Goal: Transaction & Acquisition: Obtain resource

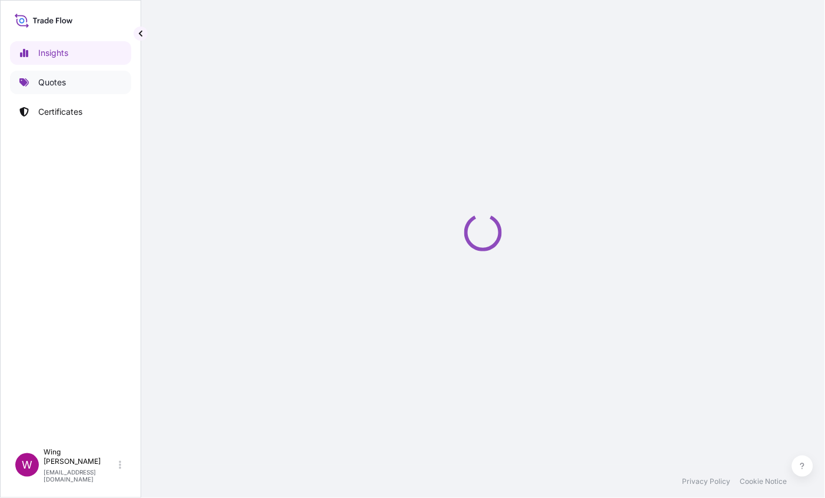
click at [69, 84] on link "Quotes" at bounding box center [70, 83] width 121 height 24
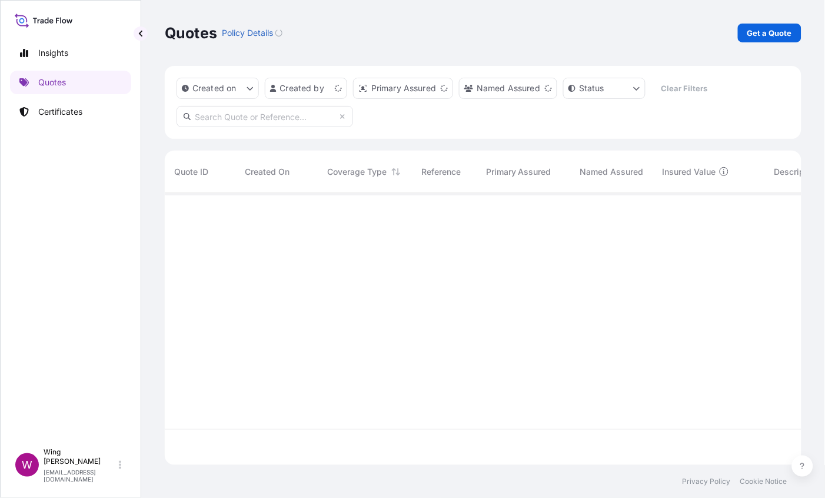
scroll to position [264, 624]
click at [756, 35] on p "Get a Quote" at bounding box center [769, 33] width 45 height 12
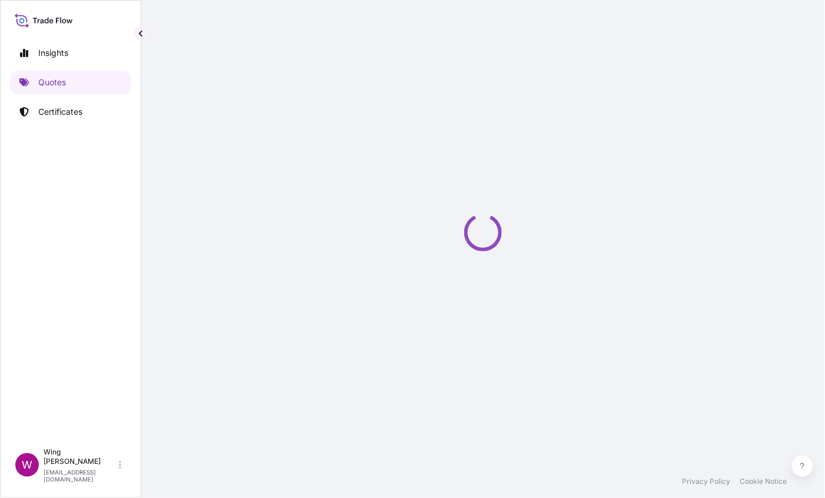
select select "AIR"
select select "27"
select select "Transit"
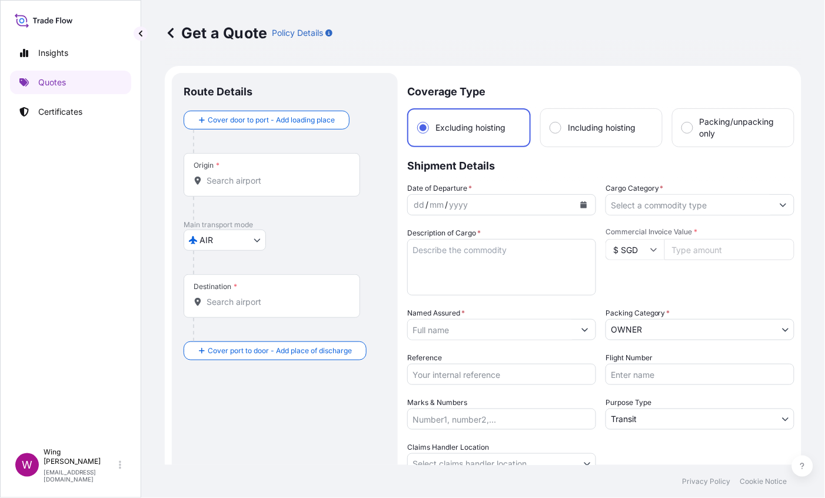
scroll to position [19, 0]
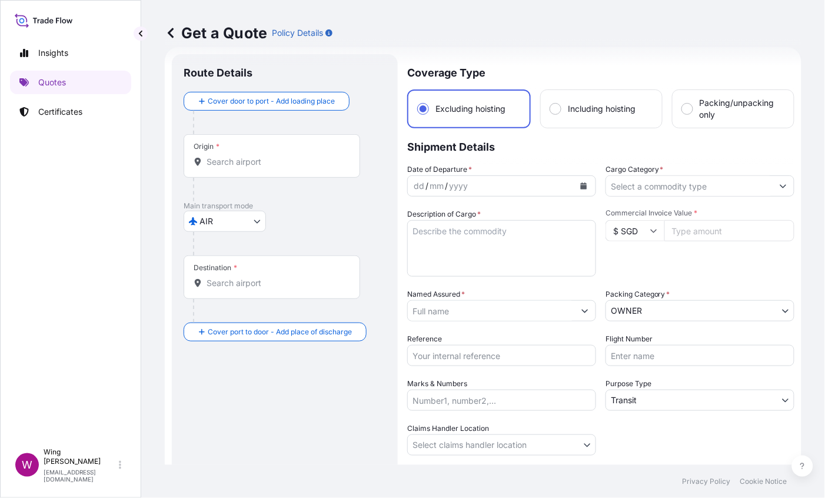
click at [236, 221] on body "Insights Quotes Certificates W Wing Lee [EMAIL_ADDRESS][DOMAIN_NAME] Get a Quot…" at bounding box center [412, 249] width 825 height 498
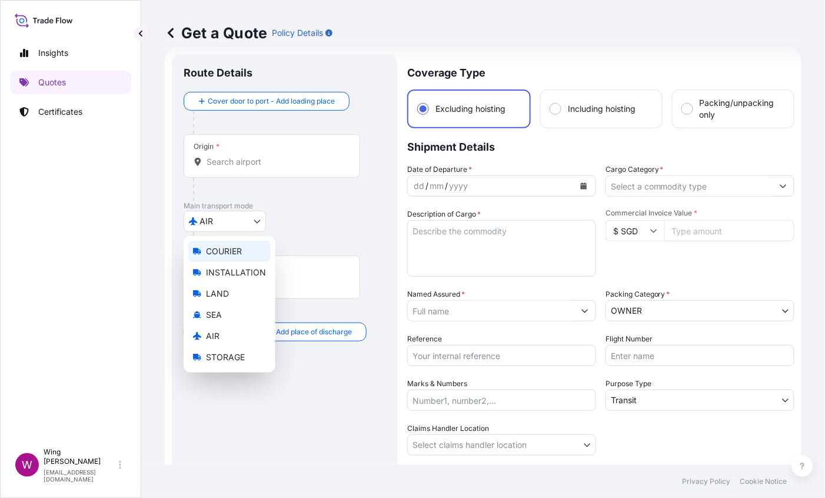
click at [228, 259] on div "COURIER" at bounding box center [229, 251] width 82 height 21
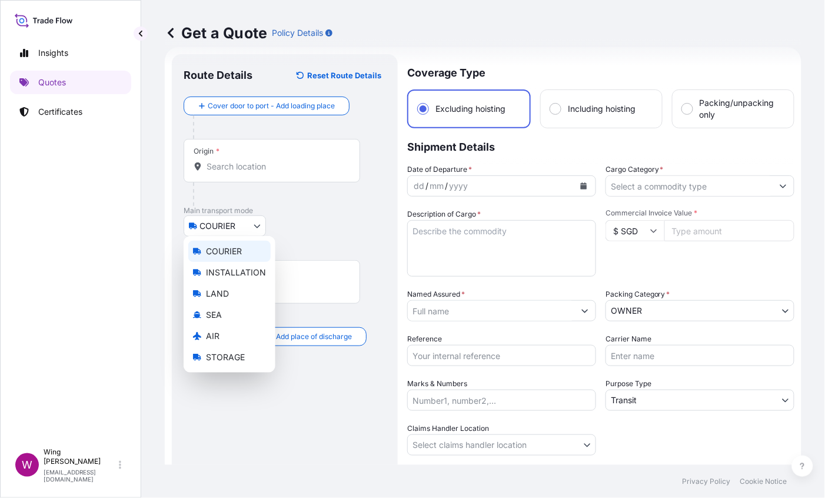
select select "COURIER"
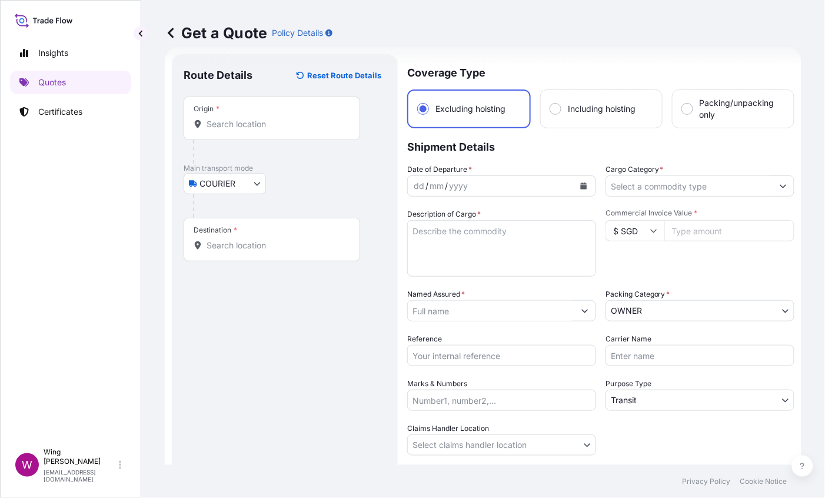
click at [231, 137] on div "Origin *" at bounding box center [272, 119] width 177 height 44
click at [231, 130] on input "Origin *" at bounding box center [276, 124] width 139 height 12
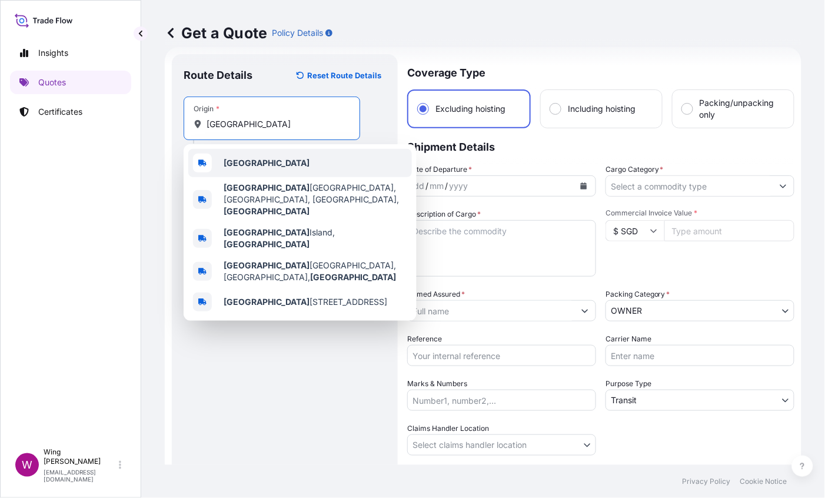
click at [224, 150] on div "[GEOGRAPHIC_DATA]" at bounding box center [300, 163] width 224 height 28
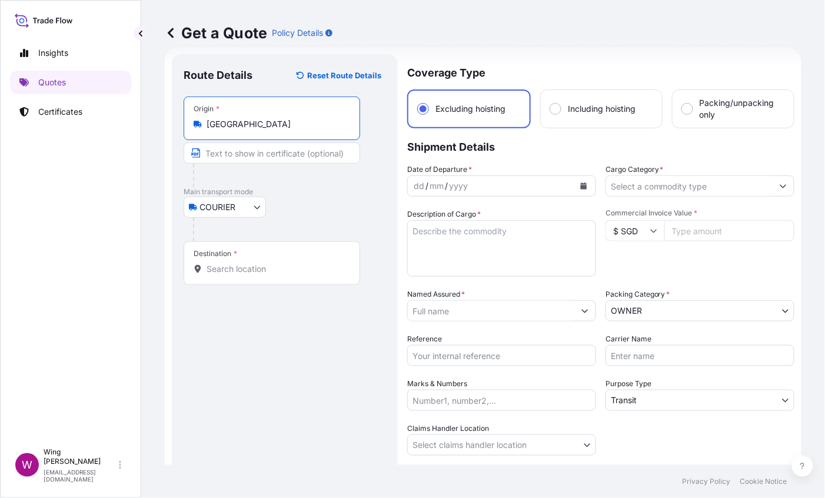
type input "[GEOGRAPHIC_DATA]"
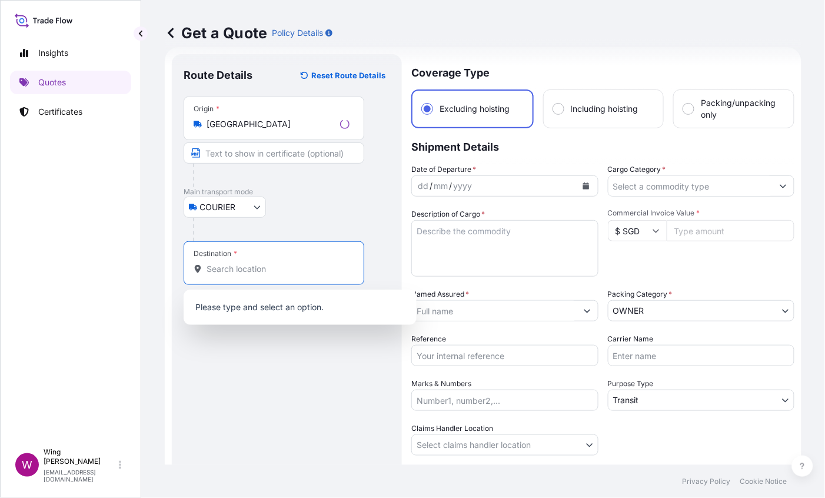
click at [238, 268] on input "Destination *" at bounding box center [278, 269] width 143 height 12
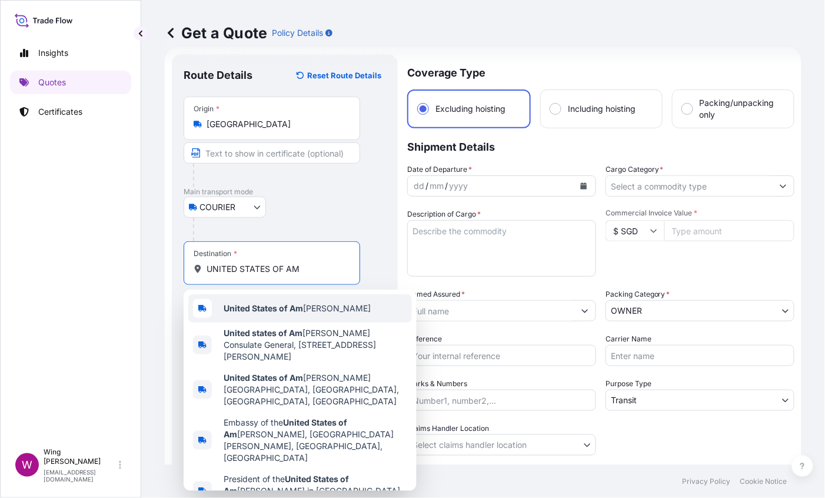
click at [284, 309] on b "United States of Am" at bounding box center [263, 308] width 79 height 10
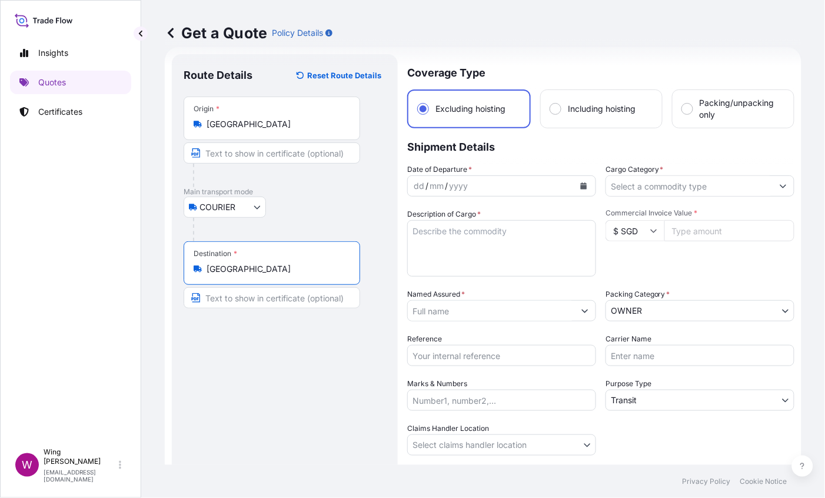
type input "[GEOGRAPHIC_DATA]"
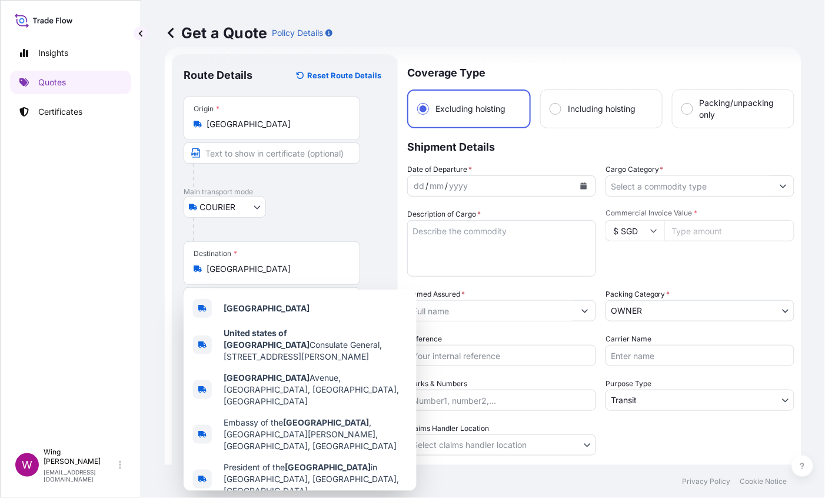
click at [305, 213] on div "COURIER COURIER INSTALLATION LAND SEA AIR STORAGE" at bounding box center [285, 207] width 202 height 21
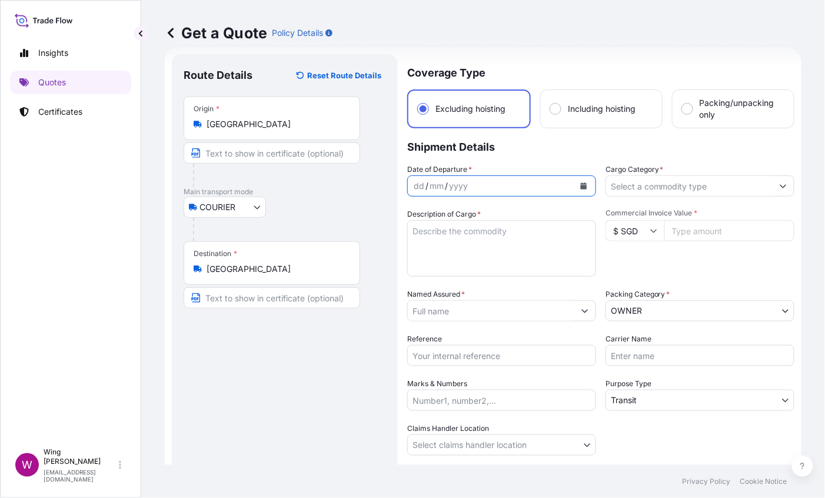
click at [574, 178] on button "Calendar" at bounding box center [583, 186] width 19 height 19
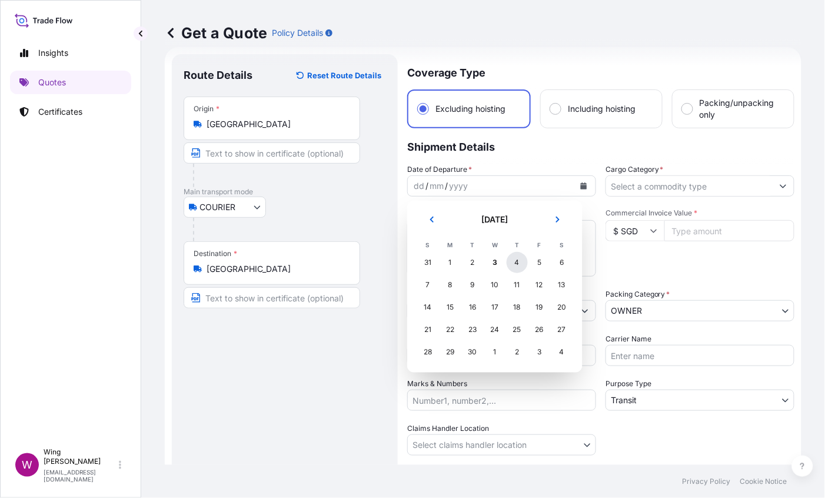
click at [525, 267] on div "4" at bounding box center [517, 262] width 21 height 21
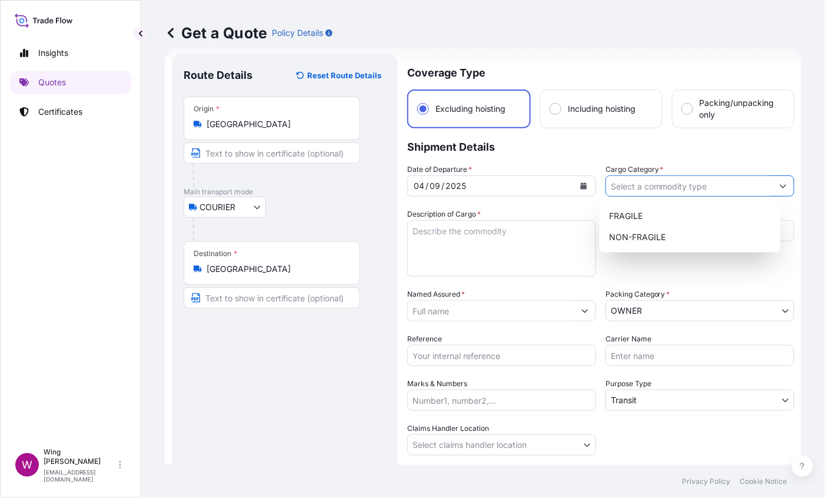
click at [654, 190] on input "Cargo Category *" at bounding box center [689, 185] width 167 height 21
click at [656, 235] on div "NON-FRAGILE" at bounding box center [690, 237] width 172 height 21
type input "NON-FRAGILE"
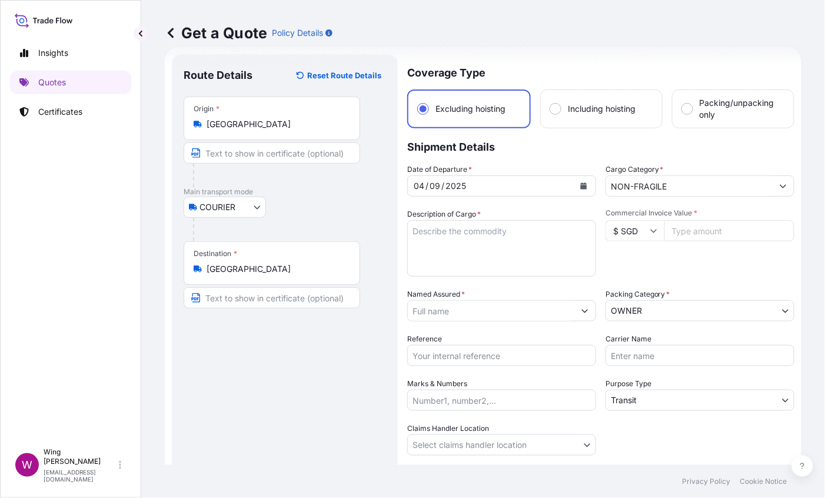
click at [345, 377] on div "Route Details Reset Route Details Place of loading Road / [GEOGRAPHIC_DATA] / I…" at bounding box center [285, 299] width 202 height 466
click at [626, 235] on input "$ SGD" at bounding box center [635, 230] width 59 height 21
click at [619, 208] on div "$ HKD" at bounding box center [628, 196] width 49 height 22
type input "$ HKD"
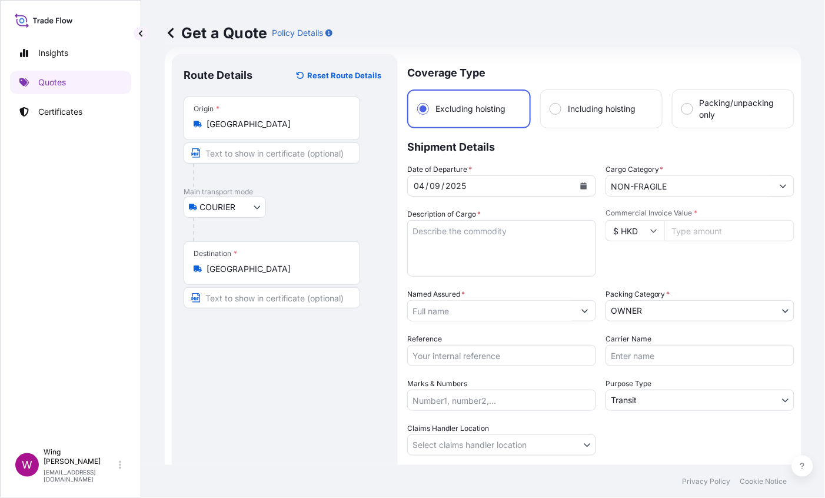
click at [688, 231] on input "Commercial Invoice Value *" at bounding box center [729, 230] width 130 height 21
paste input "120650.00"
type input "120650.00"
click at [652, 275] on div "Commercial Invoice Value * $ HKD 120650.00" at bounding box center [700, 242] width 189 height 68
click at [462, 254] on textarea "Description of Cargo *" at bounding box center [501, 248] width 189 height 56
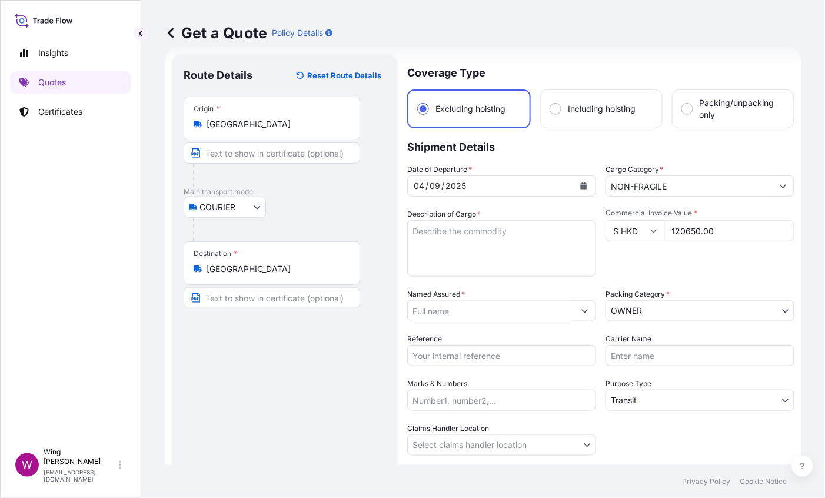
paste textarea "DCWPJ [PERSON_NAME], [PERSON_NAME] ### | My Memory No. 2 #### 2 #"
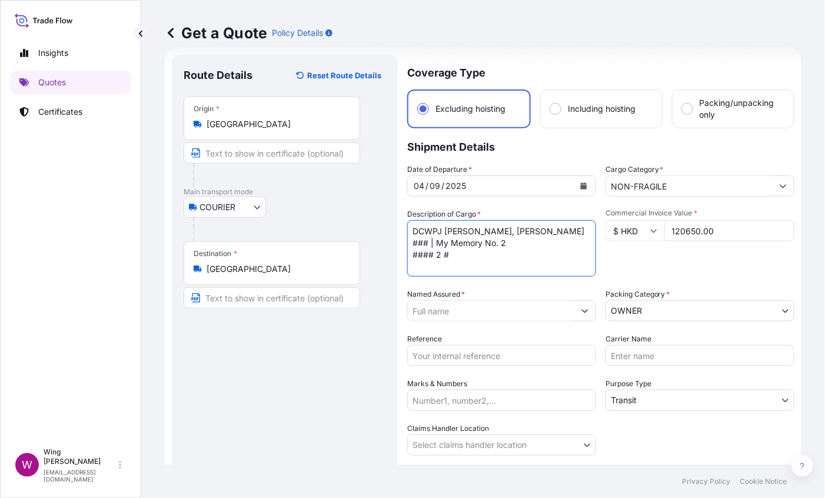
drag, startPoint x: 513, startPoint y: 230, endPoint x: 436, endPoint y: 243, distance: 78.9
click at [436, 243] on textarea "DCWPJ [PERSON_NAME], [PERSON_NAME] ### | My Memory No. 2 #### 2 #" at bounding box center [501, 248] width 189 height 56
type textarea "DCWPJ [PERSON_NAME], My Memory No. 2"
click at [470, 317] on input "Named Assured *" at bounding box center [491, 310] width 167 height 21
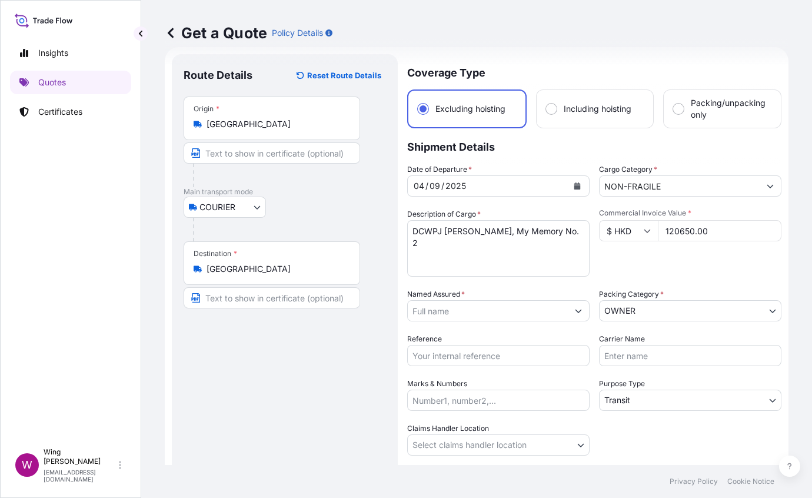
click at [493, 308] on input "Named Assured *" at bounding box center [488, 310] width 160 height 21
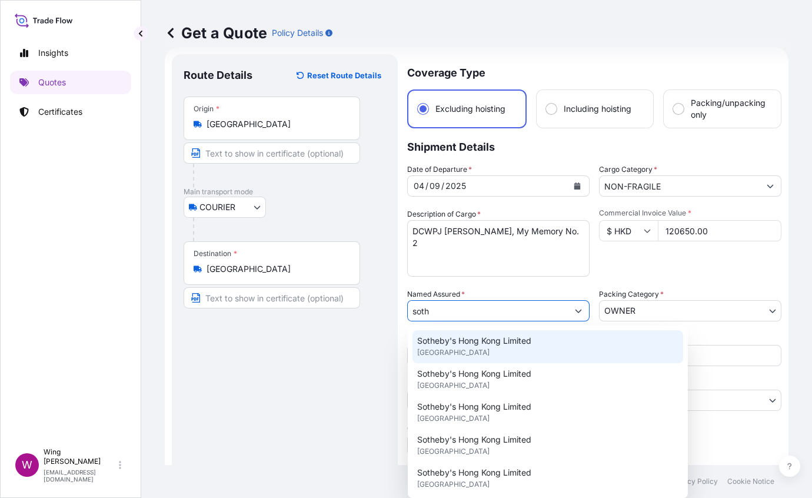
click at [484, 340] on span "Sotheby's Hong Kong Limited" at bounding box center [474, 341] width 114 height 12
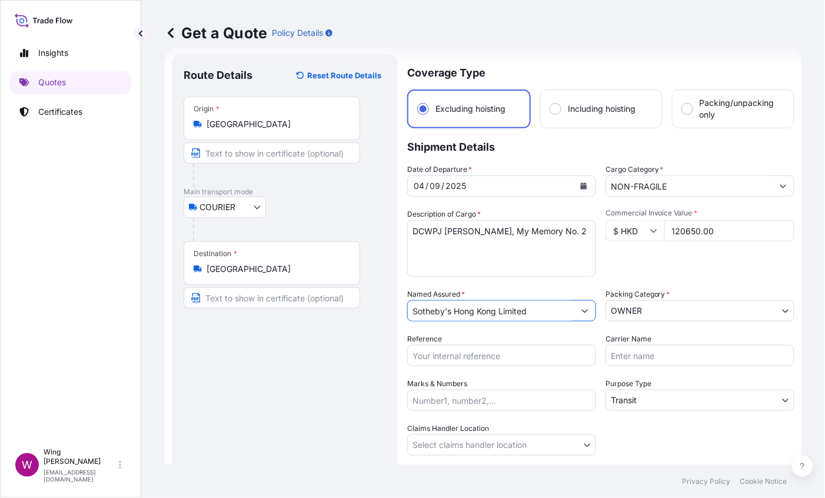
click at [534, 313] on input "Sotheby's Hong Kong Limited" at bounding box center [491, 310] width 167 height 21
drag, startPoint x: 534, startPoint y: 313, endPoint x: 401, endPoint y: 296, distance: 134.1
click at [401, 296] on form "Route Details Reset Route Details Place of loading Road / Inland Road / Inland …" at bounding box center [483, 298] width 637 height 503
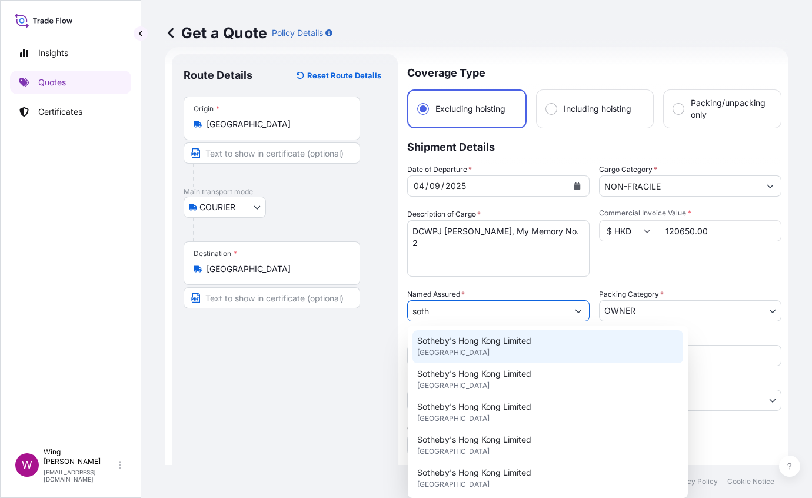
click at [449, 332] on div "Sotheby's Hong Kong Limited [GEOGRAPHIC_DATA]" at bounding box center [548, 346] width 271 height 33
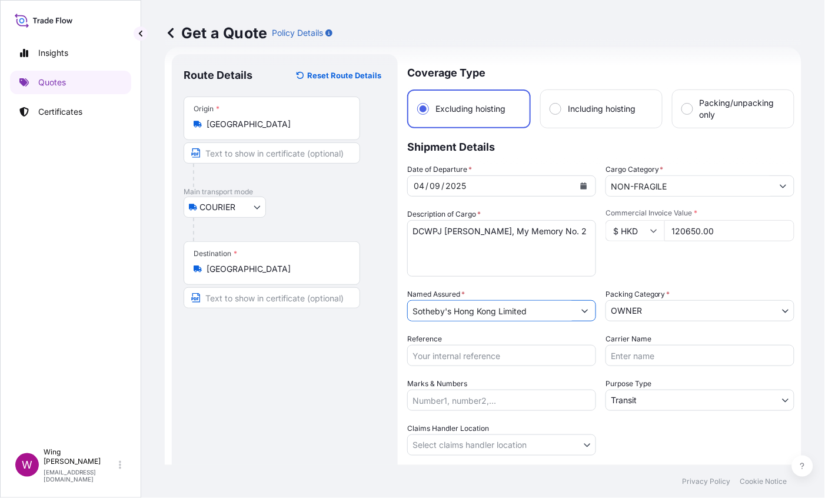
type input "Sotheby's Hong Kong Limited"
click at [680, 352] on input "Carrier Name" at bounding box center [700, 355] width 189 height 21
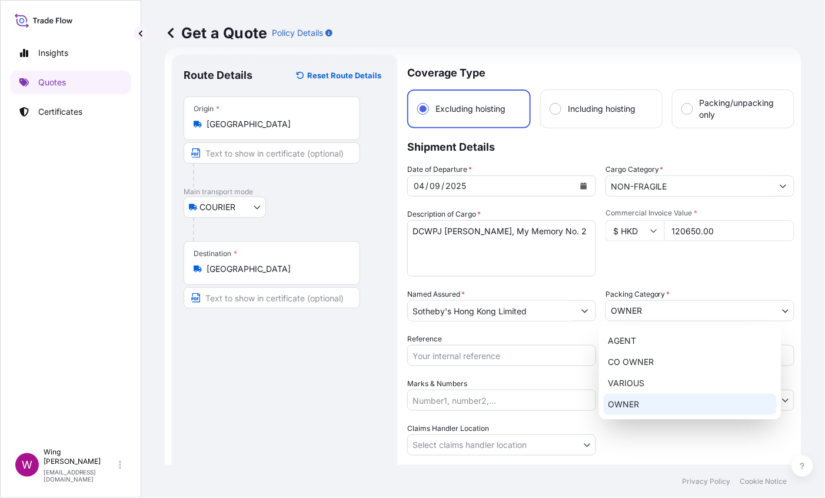
click at [674, 317] on body "6 options available. 15 options available. Insights Quotes Certificates W Wing …" at bounding box center [412, 249] width 825 height 498
click at [657, 399] on div "OWNER" at bounding box center [690, 404] width 173 height 21
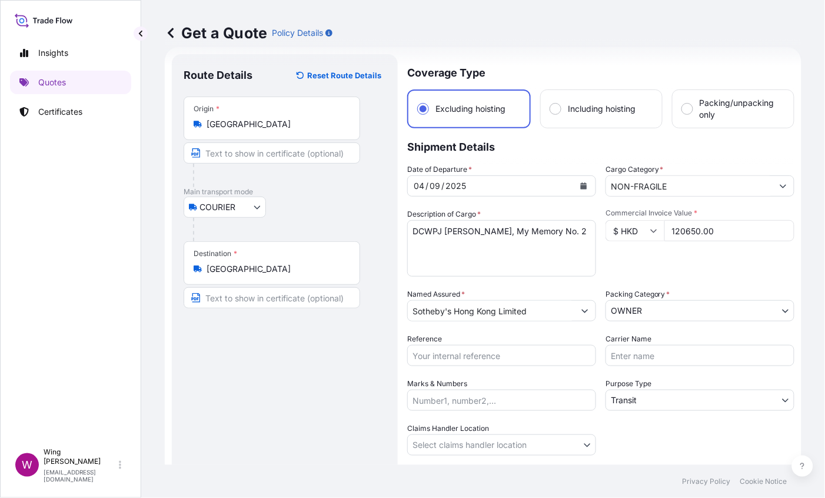
click at [373, 393] on div "Route Details Reset Route Details Place of loading Road / [GEOGRAPHIC_DATA] / I…" at bounding box center [285, 299] width 202 height 466
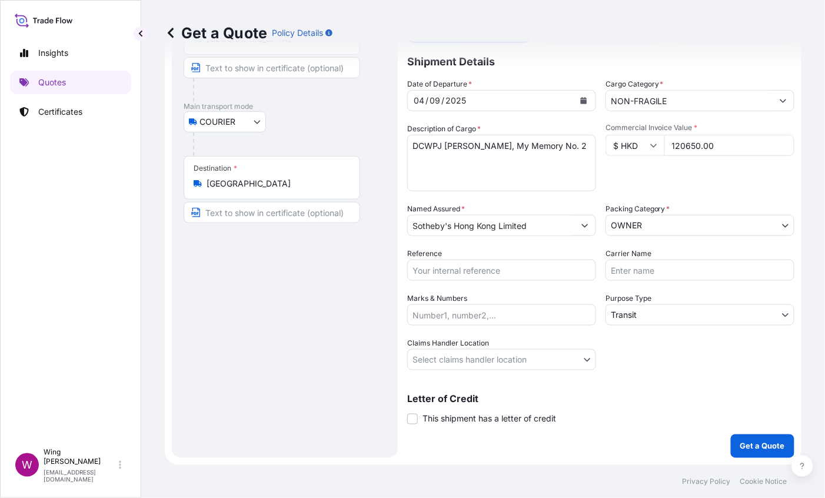
click at [467, 271] on input "Reference" at bounding box center [501, 270] width 189 height 21
click at [468, 273] on input "Reference" at bounding box center [501, 270] width 189 height 21
paste input "AMIM2510053MEME"
type input "AMIM2510053MEME"
click at [468, 364] on body "Insights Quotes Certificates W Wing Lee [EMAIL_ADDRESS][DOMAIN_NAME] Get a Quot…" at bounding box center [412, 249] width 825 height 498
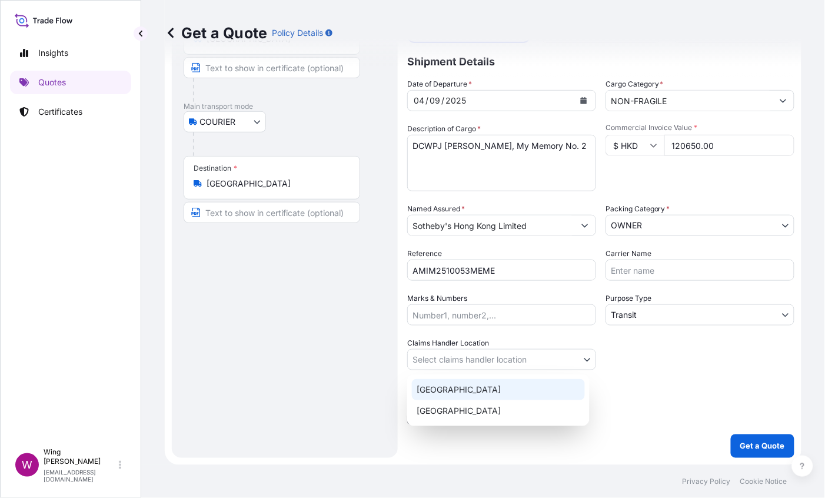
click at [460, 394] on div "[GEOGRAPHIC_DATA]" at bounding box center [498, 389] width 173 height 21
select select "[GEOGRAPHIC_DATA]"
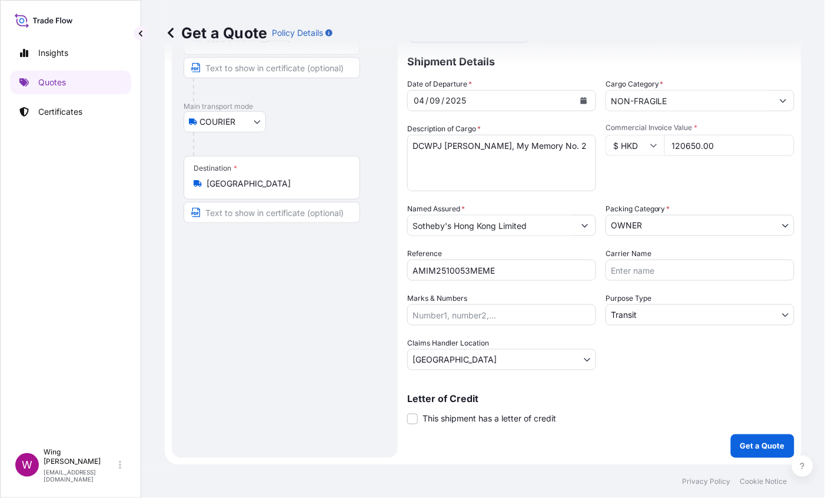
click at [301, 387] on div "Route Details Reset Route Details Place of loading Road / [GEOGRAPHIC_DATA] / I…" at bounding box center [285, 214] width 202 height 466
click at [747, 441] on p "Get a Quote" at bounding box center [762, 446] width 45 height 12
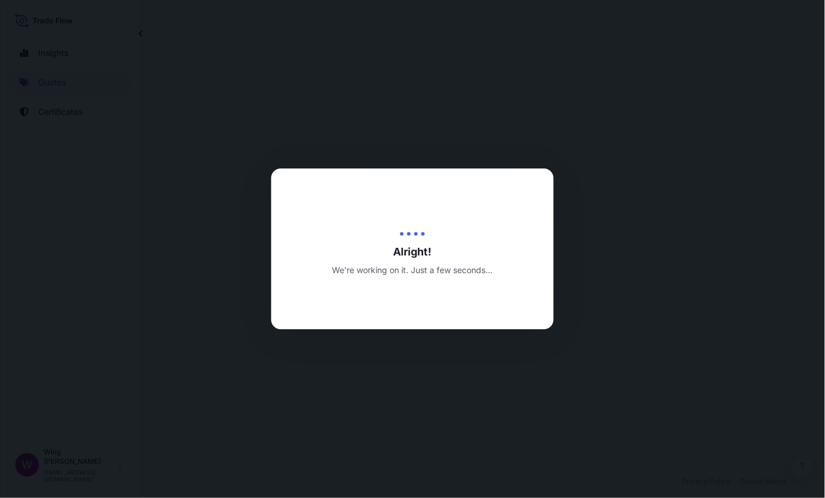
select select "COURIER"
select select "Transit"
select select "[GEOGRAPHIC_DATA]"
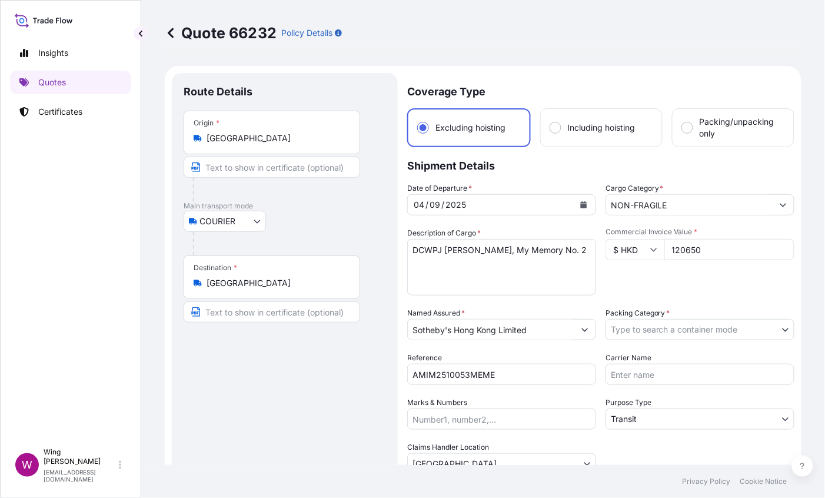
click at [669, 321] on body "Insights Quotes Certificates W Wing Lee [EMAIL_ADDRESS][DOMAIN_NAME] Quote 6623…" at bounding box center [412, 249] width 825 height 498
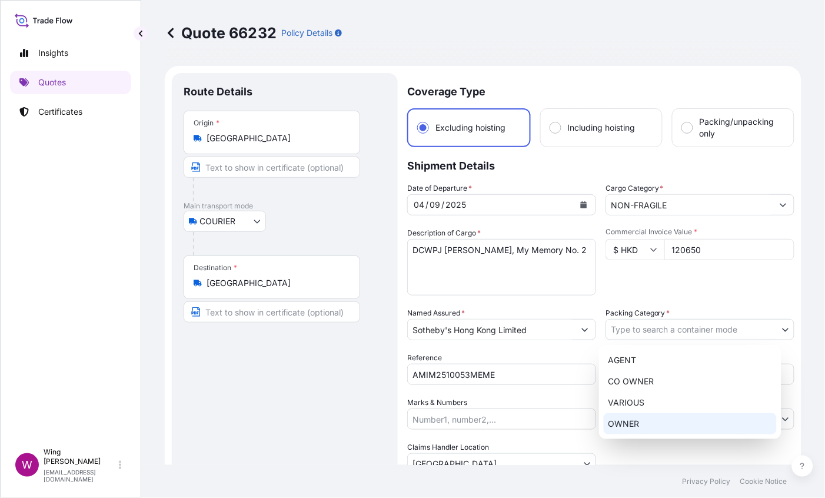
click at [647, 421] on div "OWNER" at bounding box center [690, 423] width 173 height 21
select select "27"
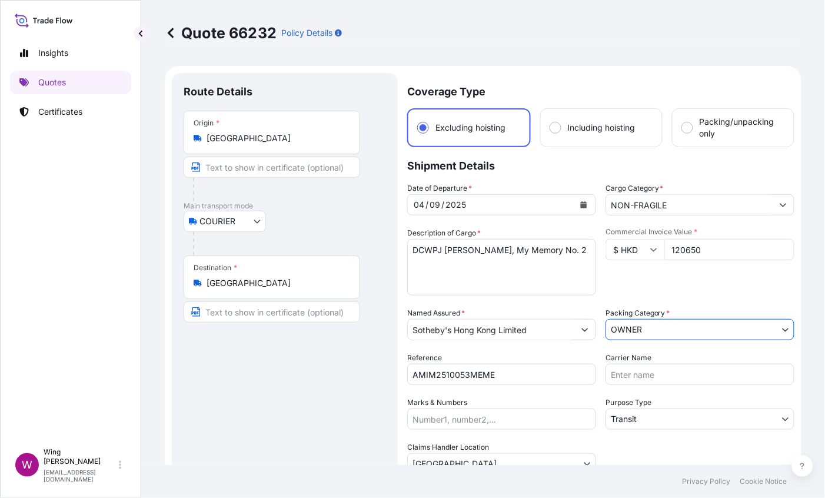
click at [353, 408] on div "Route Details Place of loading Road / [GEOGRAPHIC_DATA] / Inland Origin * [GEOG…" at bounding box center [285, 318] width 202 height 466
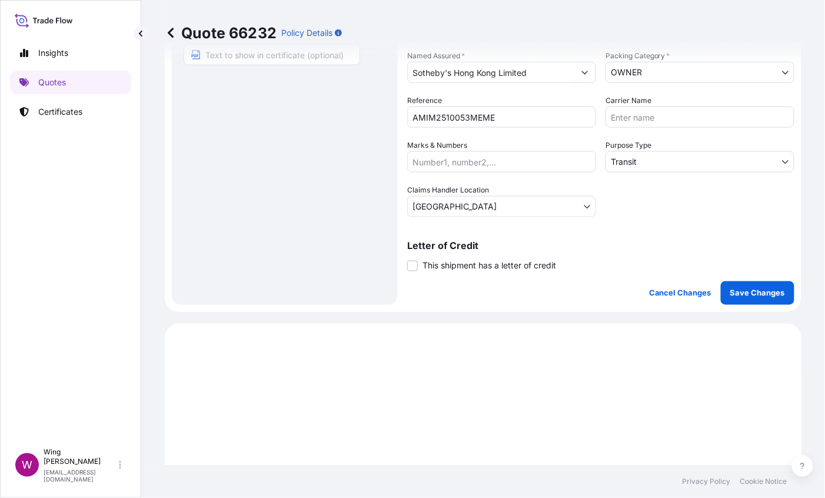
scroll to position [264, 0]
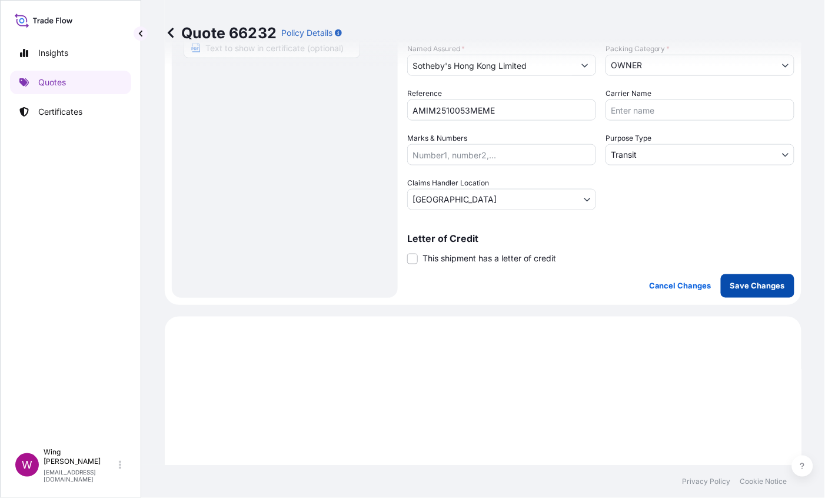
click at [754, 290] on p "Save Changes" at bounding box center [757, 286] width 55 height 12
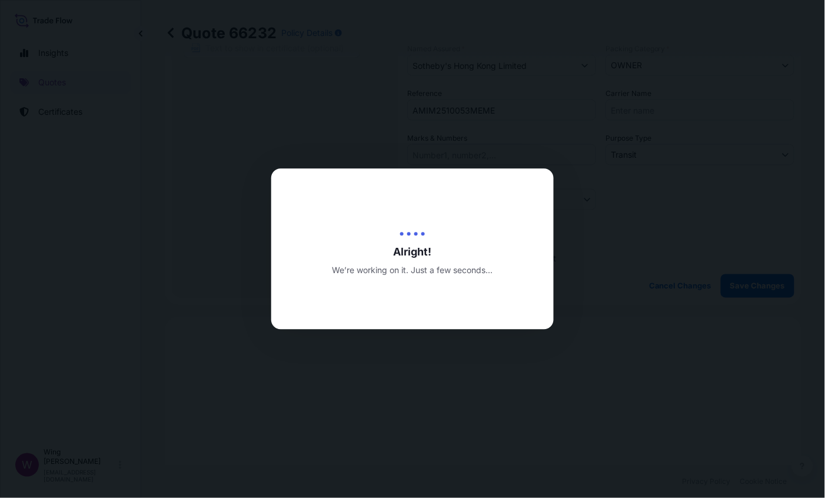
type input "[DATE]"
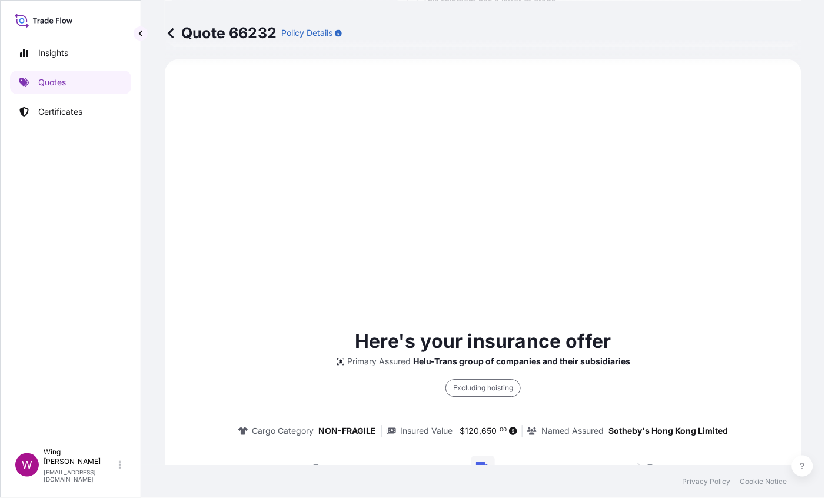
select select "COURIER"
select select "Transit"
select select "[GEOGRAPHIC_DATA]"
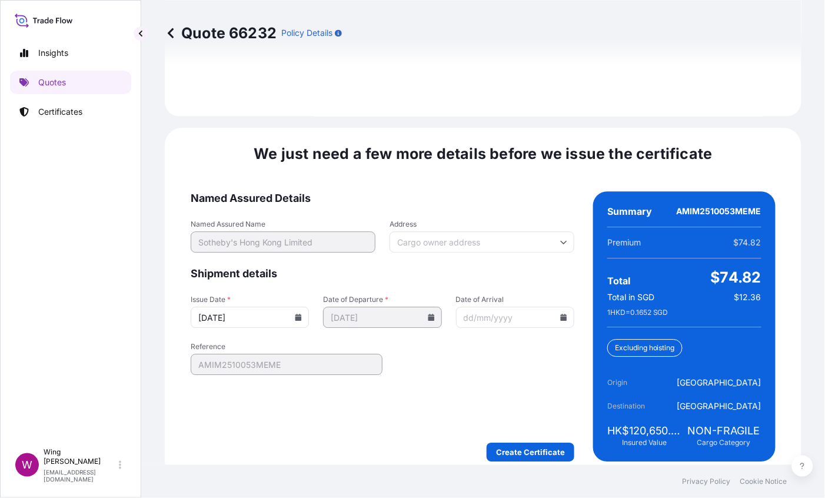
scroll to position [1661, 0]
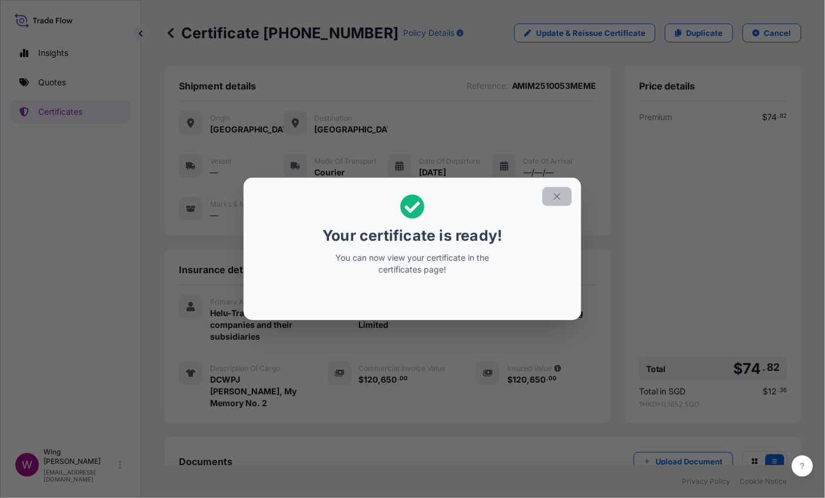
click at [563, 190] on button "button" at bounding box center [557, 196] width 29 height 19
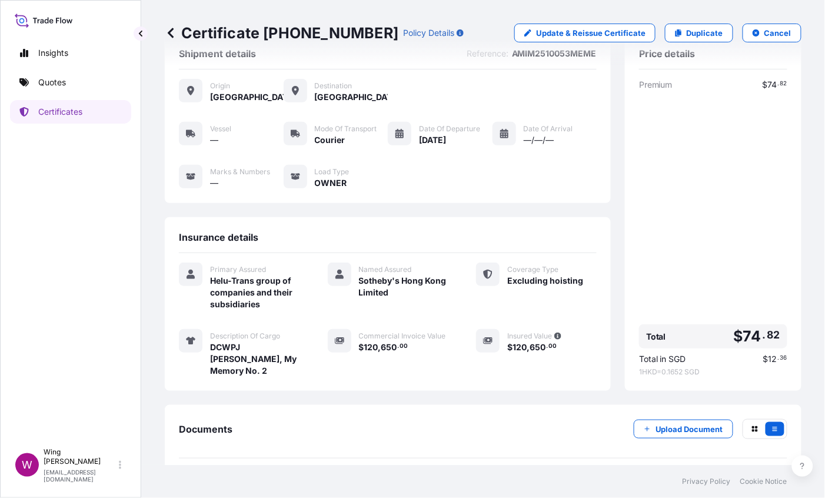
scroll to position [84, 0]
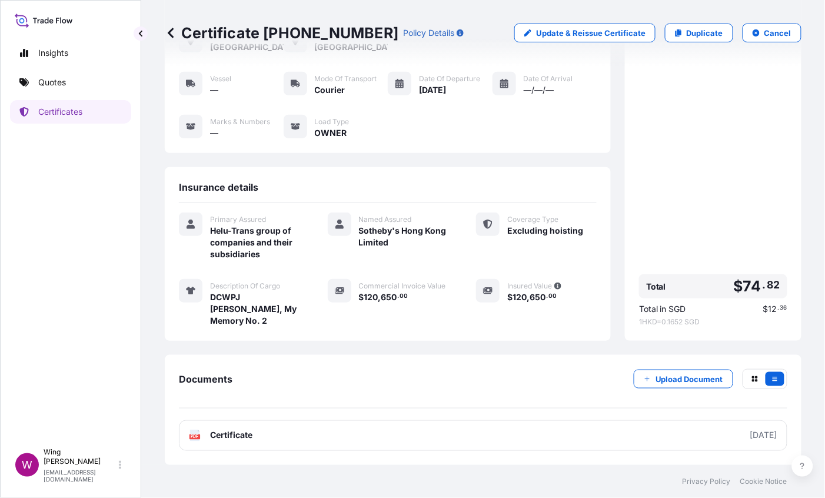
click at [196, 433] on icon at bounding box center [195, 436] width 10 height 12
click at [262, 309] on span "DCWPJ [PERSON_NAME], My Memory No. 2" at bounding box center [254, 308] width 89 height 35
